Goal: Task Accomplishment & Management: Manage account settings

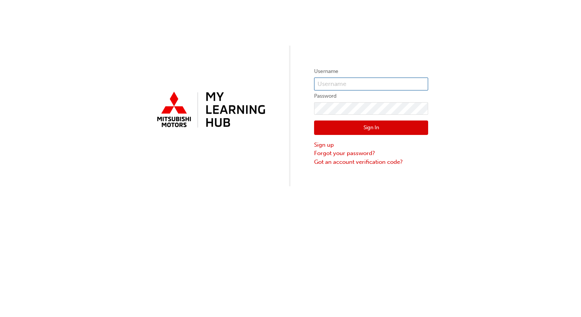
type input "0005949665"
drag, startPoint x: 351, startPoint y: 83, endPoint x: 307, endPoint y: 83, distance: 43.8
click at [307, 83] on div "Username 0005949665 Password Sign In Sign up Forgot your password? Got an accou…" at bounding box center [290, 93] width 581 height 186
click at [365, 85] on input "0005949665" at bounding box center [371, 84] width 114 height 13
drag, startPoint x: 365, startPoint y: 83, endPoint x: 309, endPoint y: 83, distance: 56.3
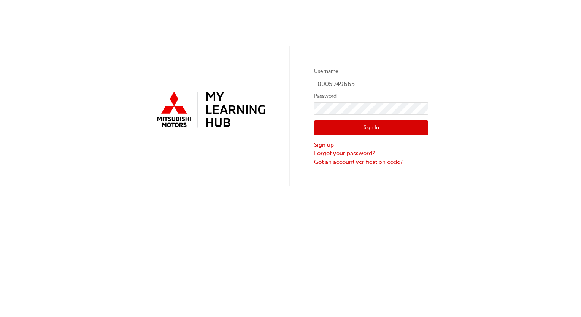
click at [309, 83] on div "Username 0005949665 Password Sign In Sign up Forgot your password? Got an accou…" at bounding box center [290, 93] width 581 height 186
click at [364, 211] on div "Username 0005949665 Password Sign In Sign up Forgot your password? Got an accou…" at bounding box center [290, 158] width 581 height 317
click at [369, 125] on button "Sign In" at bounding box center [371, 128] width 114 height 14
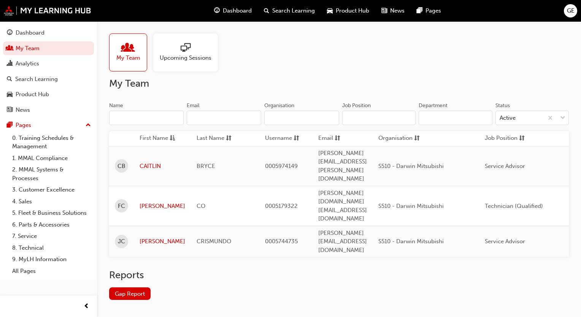
click at [569, 10] on span "GE" at bounding box center [571, 10] width 8 height 9
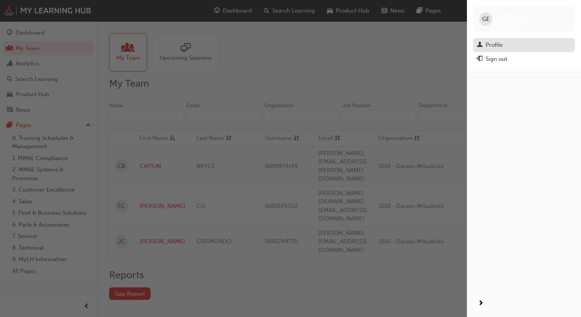
click at [493, 48] on div "Profile" at bounding box center [494, 45] width 17 height 9
